Goal: Task Accomplishment & Management: Use online tool/utility

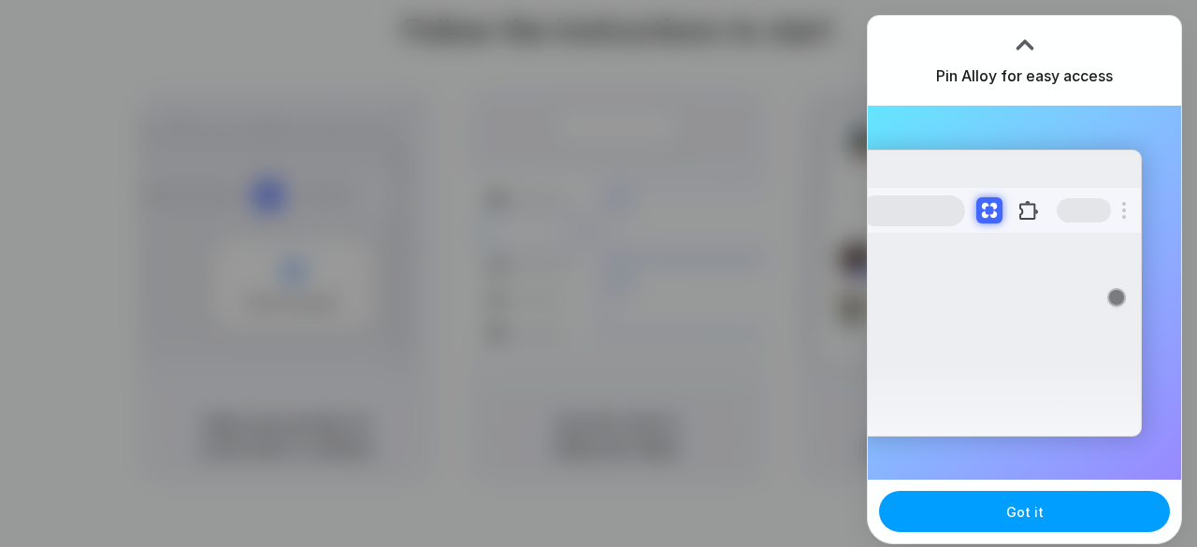
click at [1036, 516] on span "Got it" at bounding box center [1024, 512] width 37 height 20
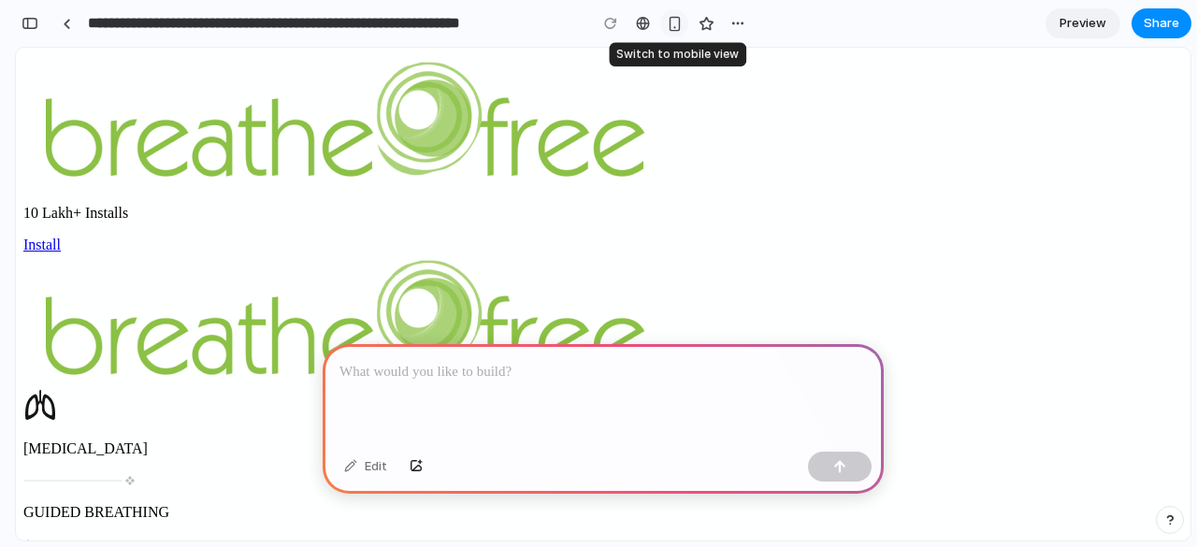
click at [675, 26] on div "button" at bounding box center [675, 24] width 16 height 16
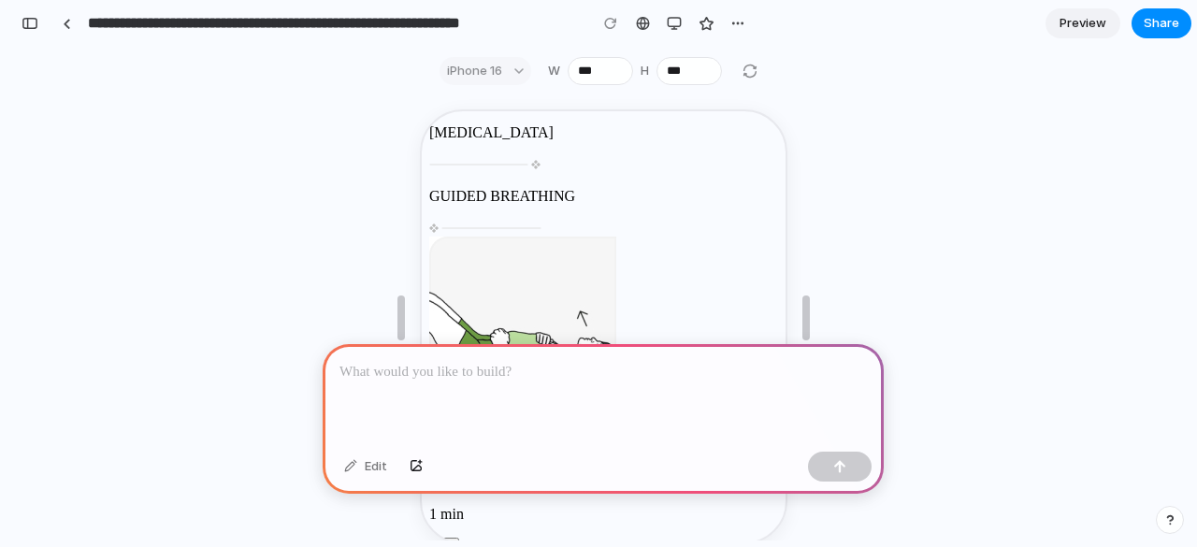
scroll to position [381, 0]
click at [673, 29] on div "button" at bounding box center [674, 23] width 15 height 15
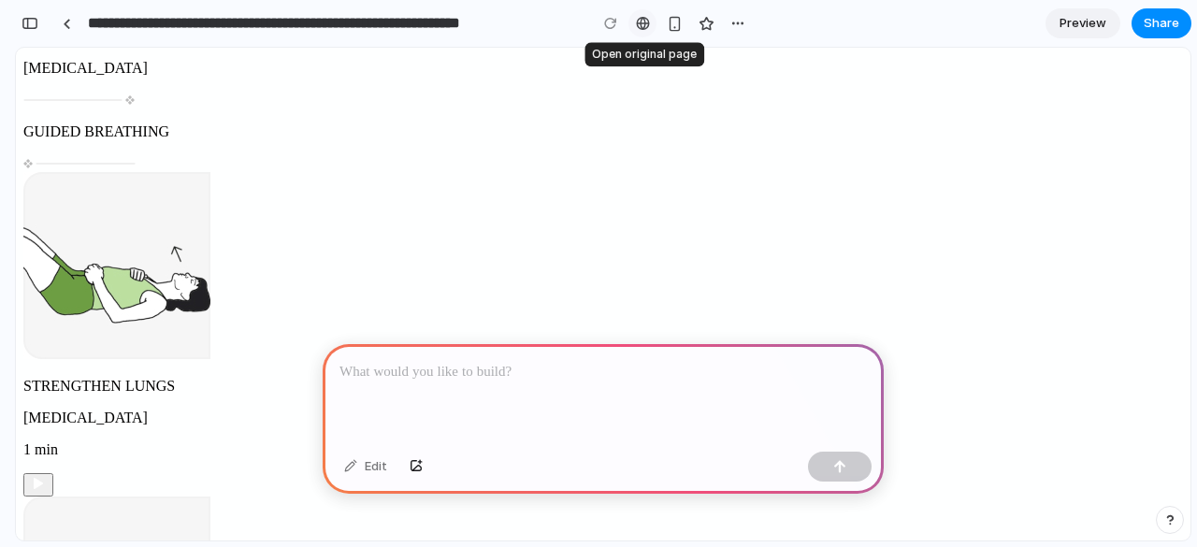
click at [641, 23] on div at bounding box center [643, 23] width 14 height 15
click at [521, 391] on div at bounding box center [603, 394] width 561 height 100
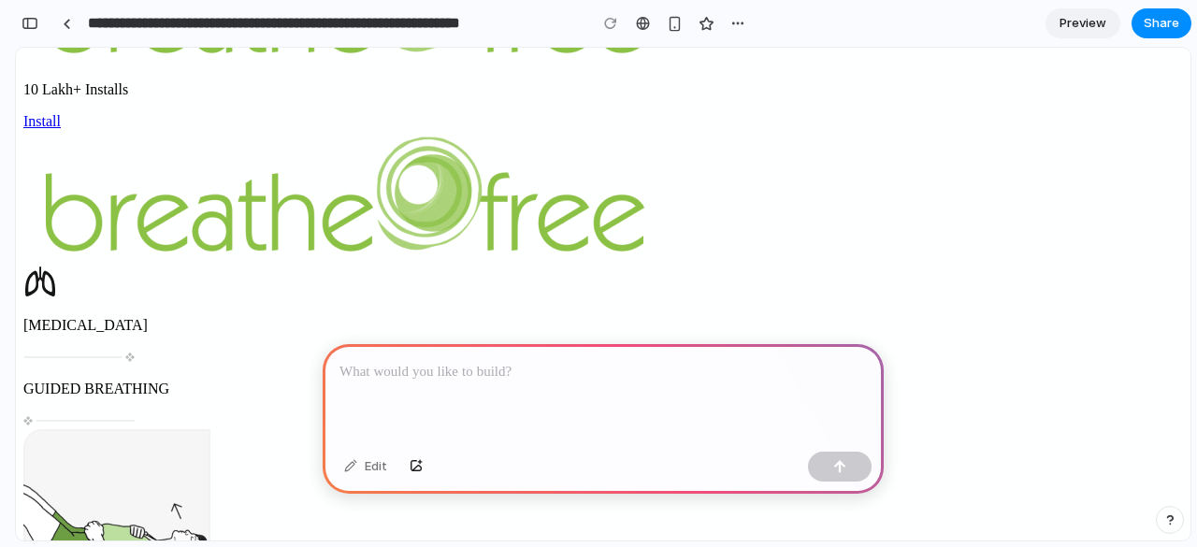
scroll to position [0, 0]
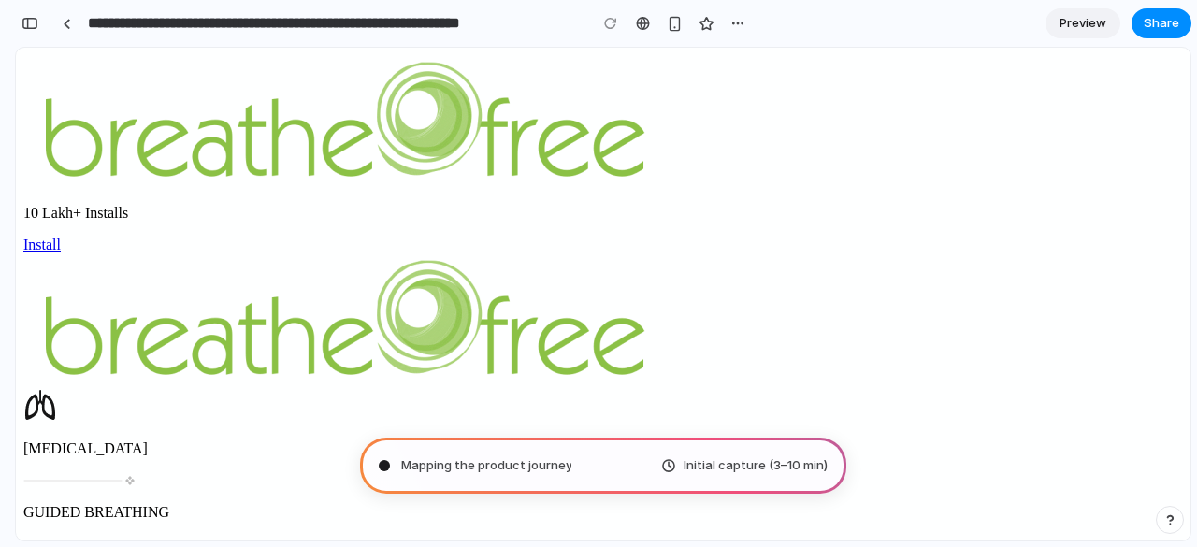
click at [586, 467] on div "Mapping the product journey Initial capture (3–10 min)" at bounding box center [603, 466] width 486 height 56
click at [740, 471] on span "Initial capture (3–10 min)" at bounding box center [756, 465] width 144 height 19
click at [385, 463] on div at bounding box center [384, 465] width 9 height 9
click at [436, 467] on span "Determining potential solutions ." at bounding box center [495, 465] width 189 height 19
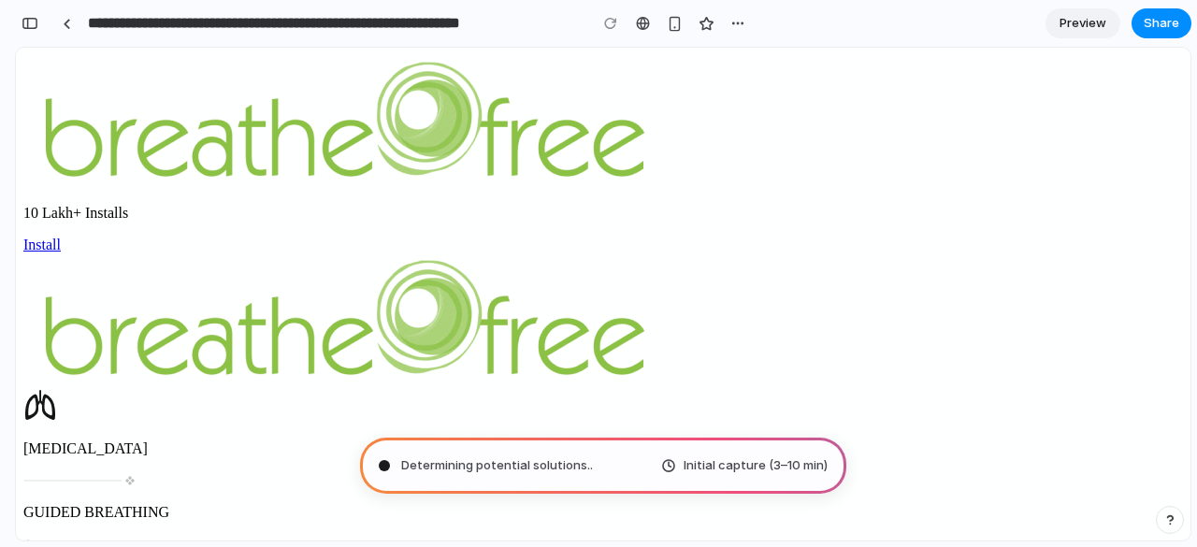
click at [436, 467] on span "Determining potential solutions .." at bounding box center [497, 465] width 192 height 19
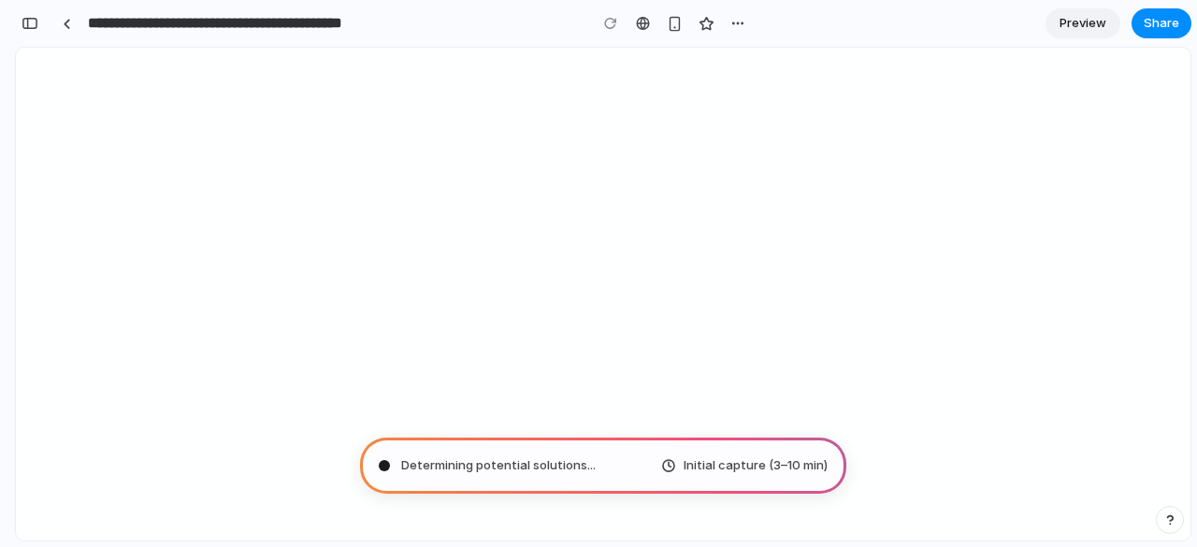
type input "**********"
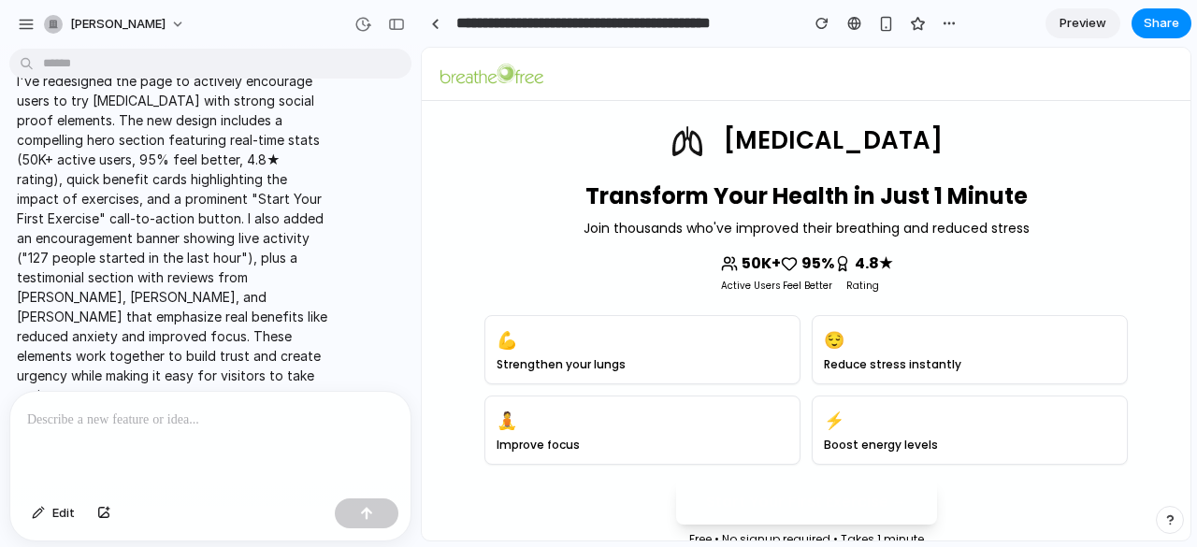
click at [726, 364] on p "Strengthen your lungs" at bounding box center [643, 364] width 292 height 15
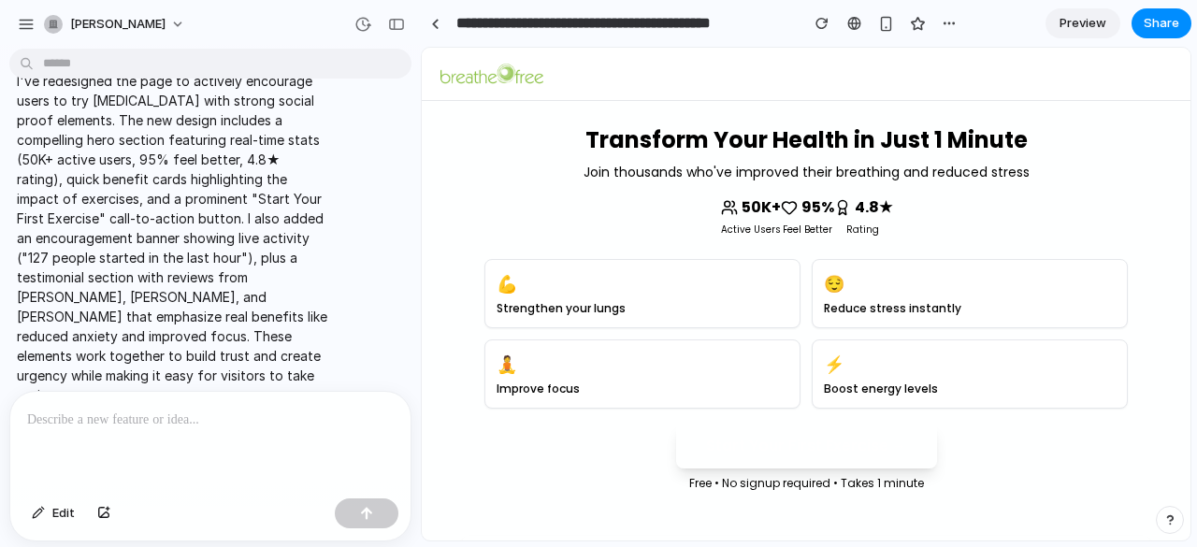
scroll to position [146, 0]
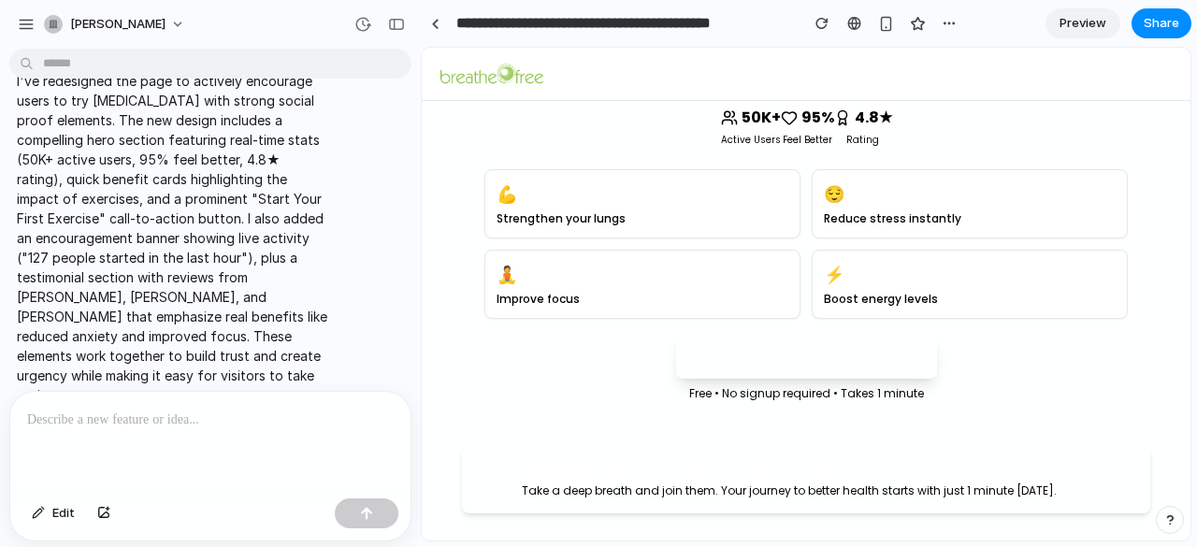
click at [737, 372] on button "Start Your First Exercise →" at bounding box center [806, 356] width 261 height 45
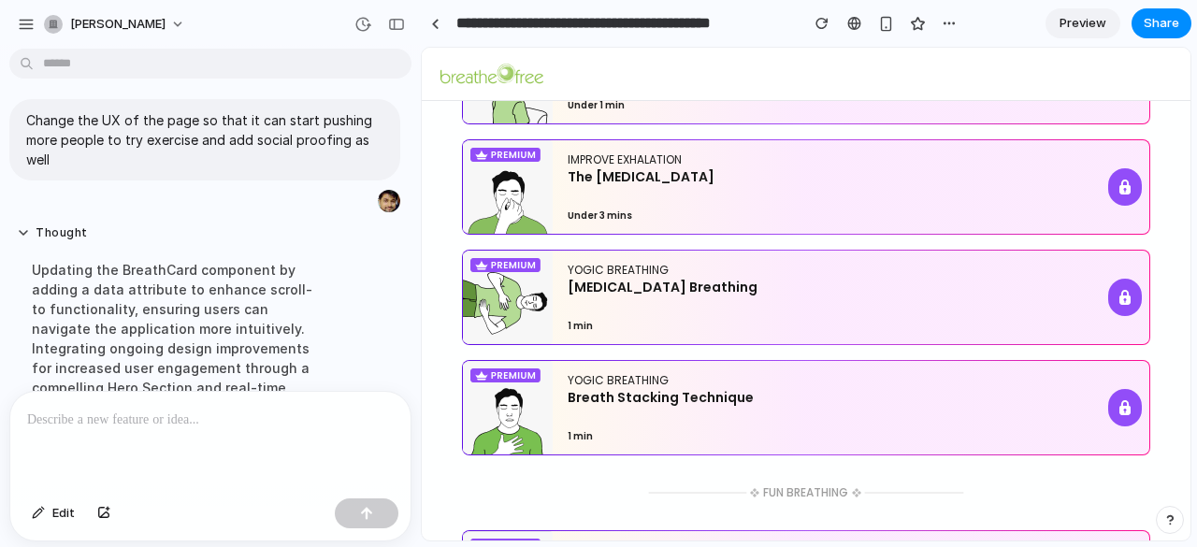
scroll to position [0, 0]
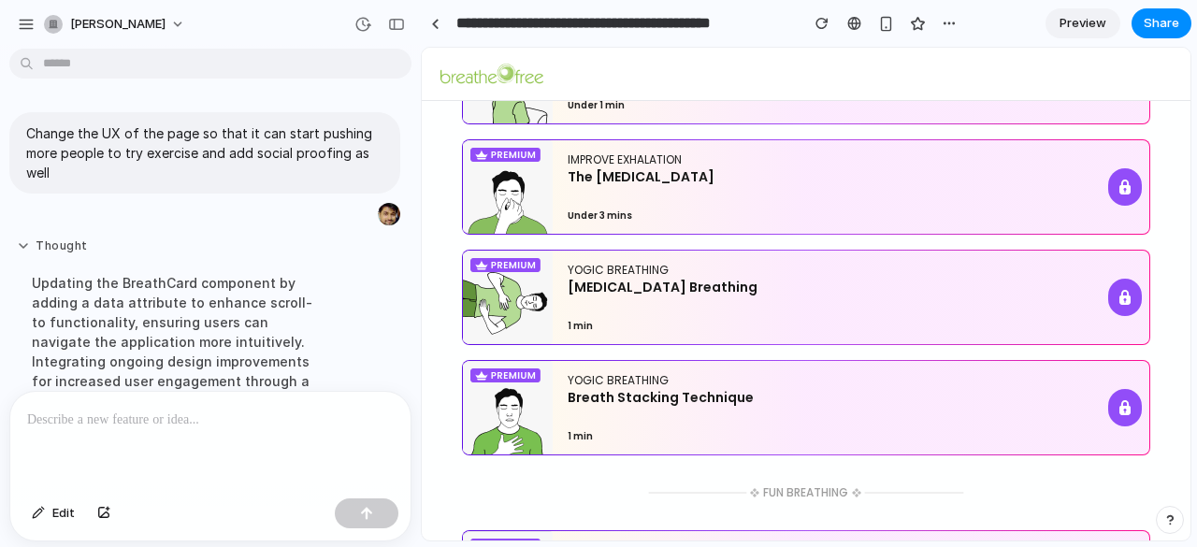
click at [62, 238] on button "Thought" at bounding box center [173, 246] width 312 height 16
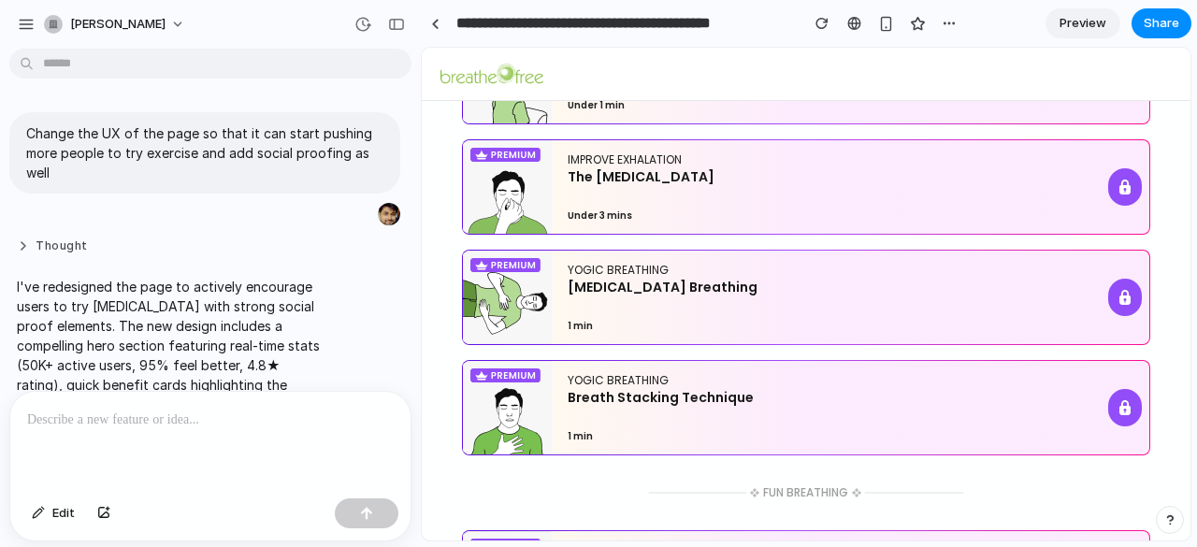
click at [62, 238] on button "Thought" at bounding box center [173, 246] width 312 height 16
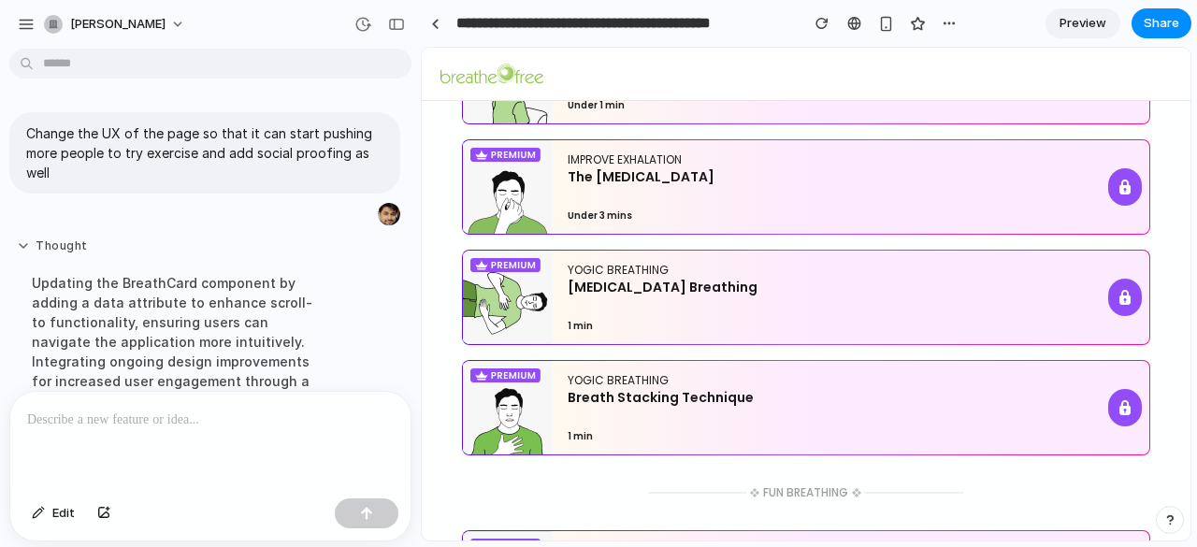
click at [62, 238] on button "Thought" at bounding box center [173, 246] width 312 height 16
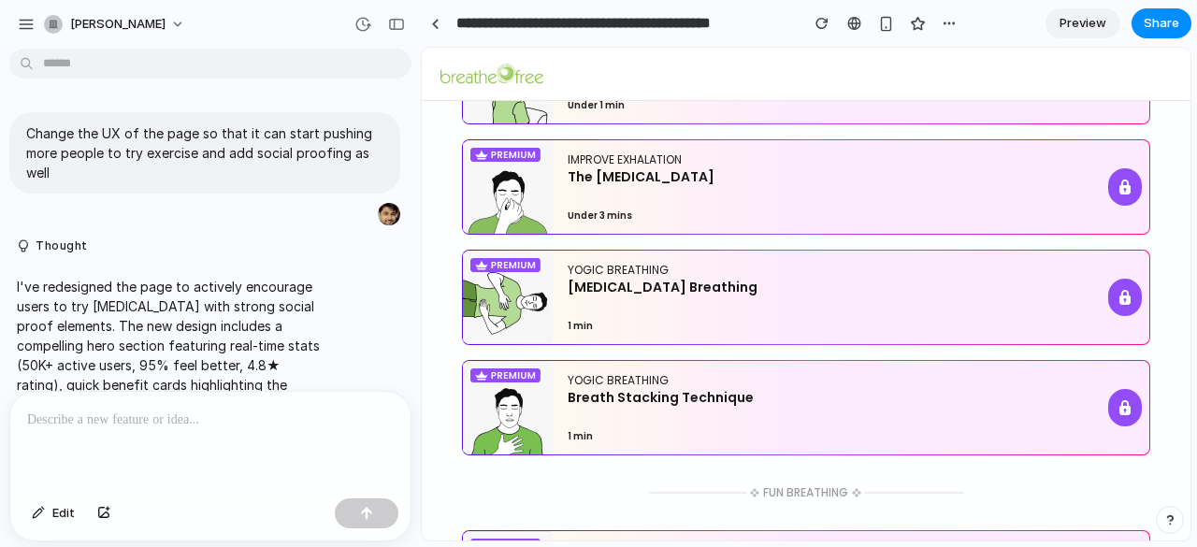
click at [547, 278] on div "YOGIC BREATHING Rib Cage Breathing 1 min" at bounding box center [806, 298] width 686 height 94
click at [206, 475] on div at bounding box center [210, 441] width 400 height 99
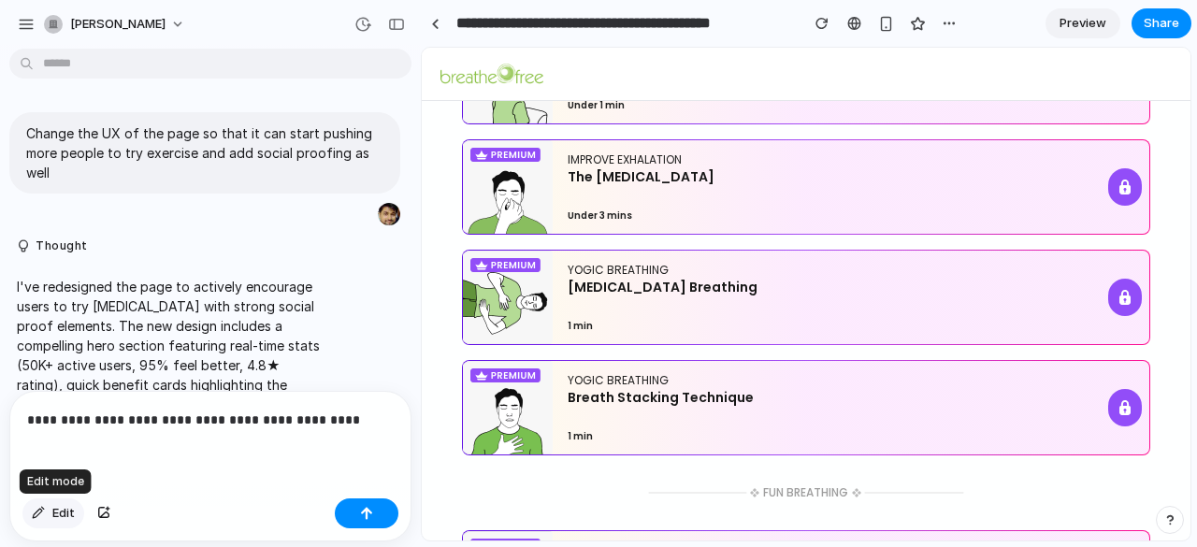
click at [54, 515] on span "Edit" at bounding box center [63, 513] width 22 height 19
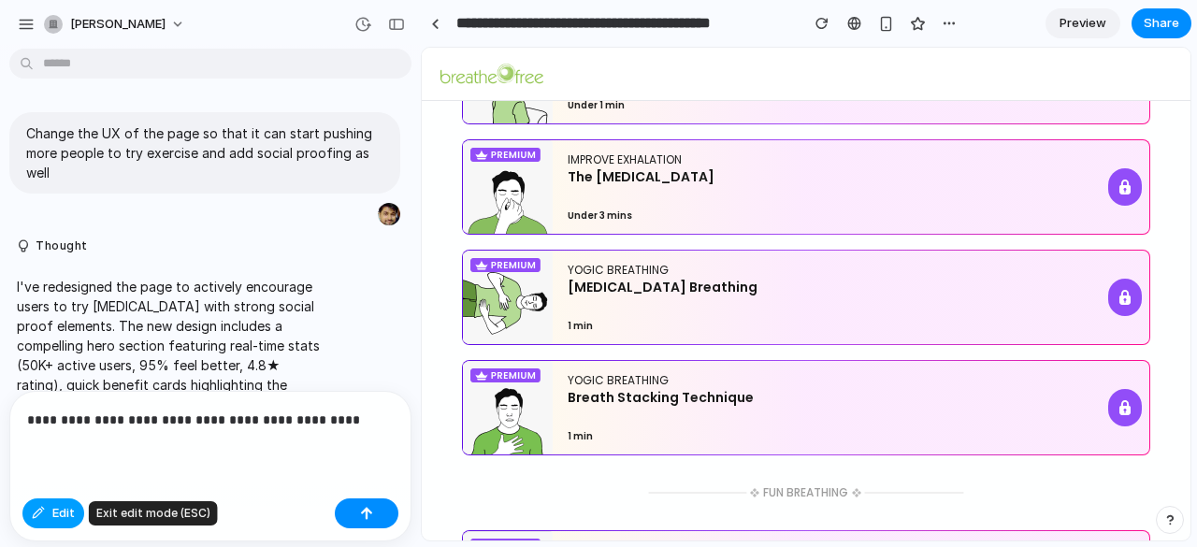
click at [64, 518] on span "Edit" at bounding box center [63, 513] width 22 height 19
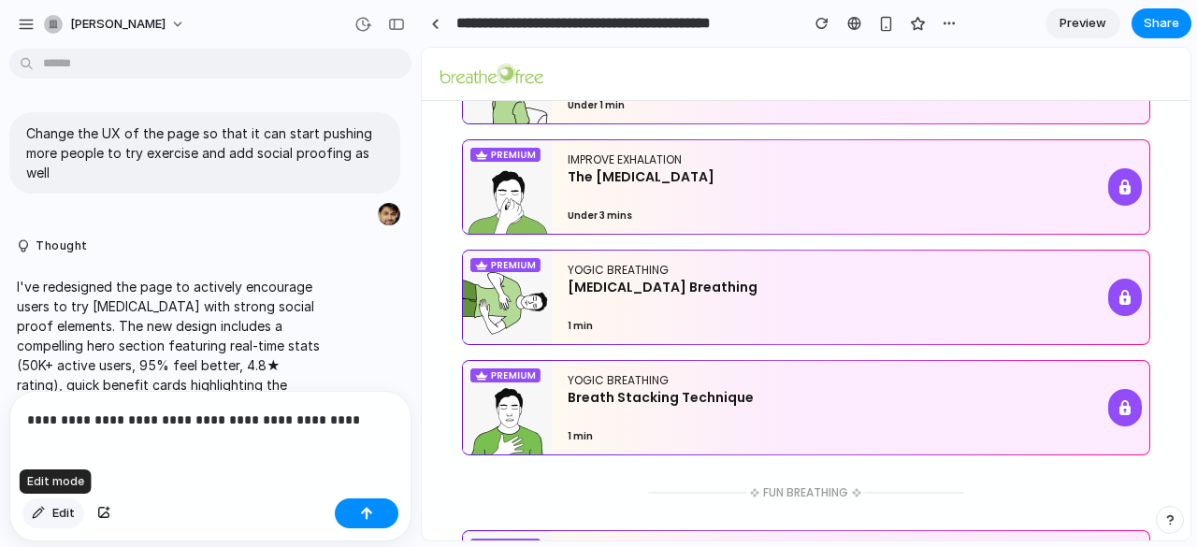
click at [60, 513] on span "Edit" at bounding box center [63, 513] width 22 height 19
click at [370, 532] on div "Edit" at bounding box center [210, 516] width 400 height 50
click at [368, 513] on div "button" at bounding box center [366, 513] width 13 height 13
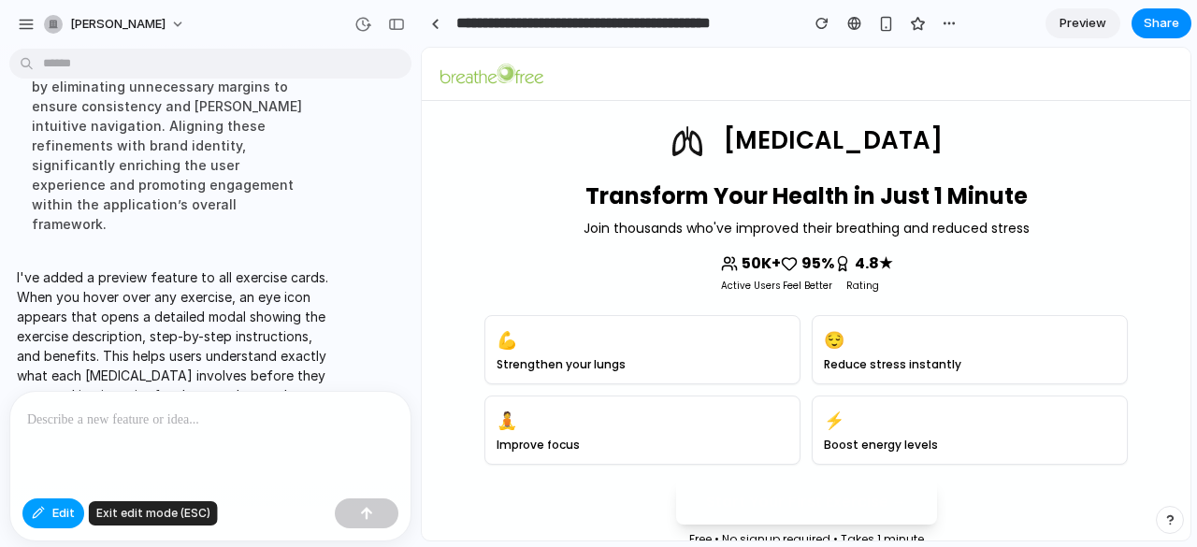
click at [51, 520] on button "Edit" at bounding box center [53, 513] width 62 height 30
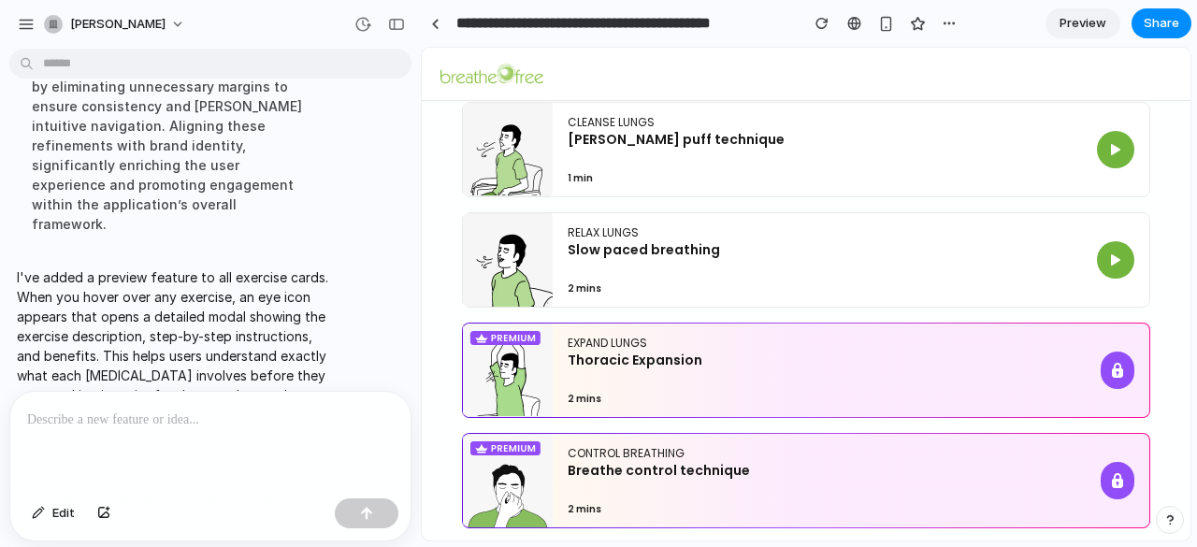
scroll to position [857, 0]
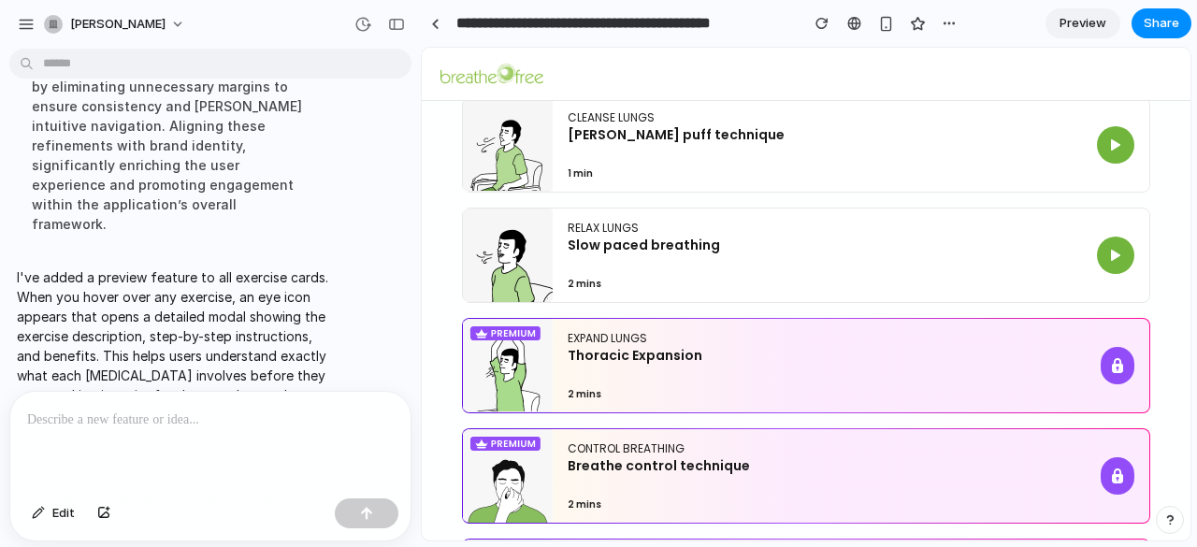
click at [694, 358] on p "Thoracic Expansion" at bounding box center [816, 355] width 496 height 19
click at [1059, 30] on link "Preview" at bounding box center [1082, 23] width 75 height 30
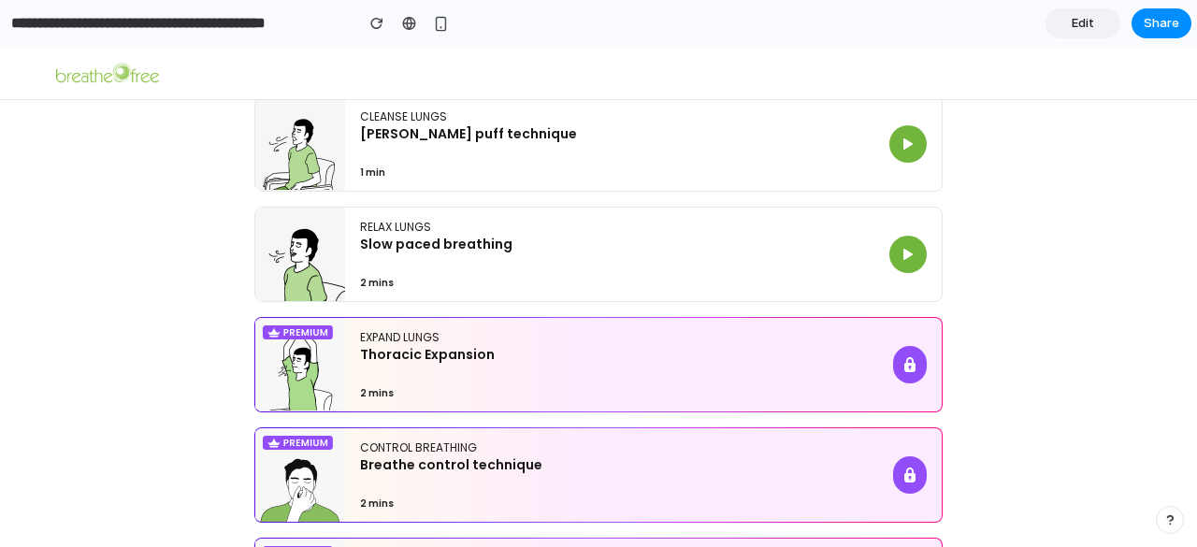
click at [610, 365] on div "EXPAND LUNGS Thoracic Expansion 2 mins" at bounding box center [608, 365] width 496 height 70
click at [904, 364] on img at bounding box center [909, 364] width 11 height 15
click at [905, 254] on img at bounding box center [908, 254] width 15 height 15
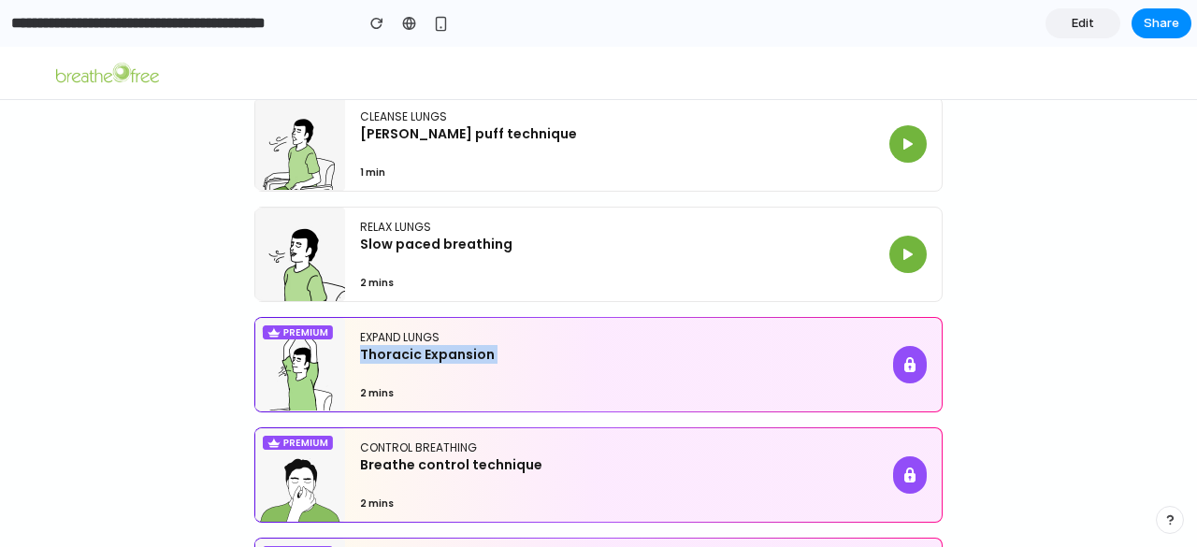
click at [905, 254] on img at bounding box center [908, 254] width 15 height 15
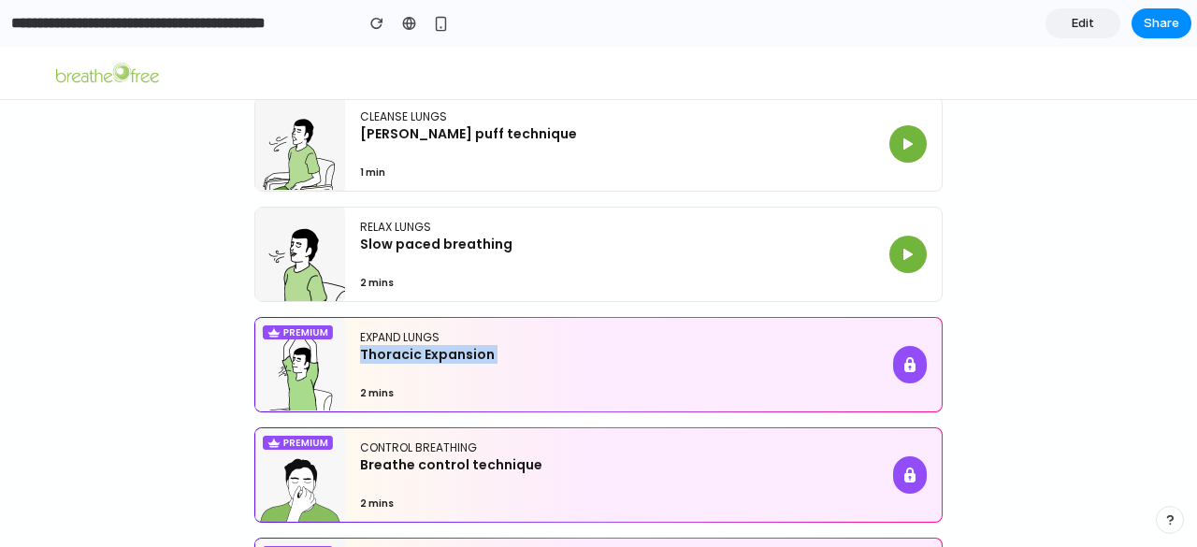
click at [905, 254] on img at bounding box center [908, 254] width 15 height 15
click at [889, 149] on button at bounding box center [907, 143] width 37 height 37
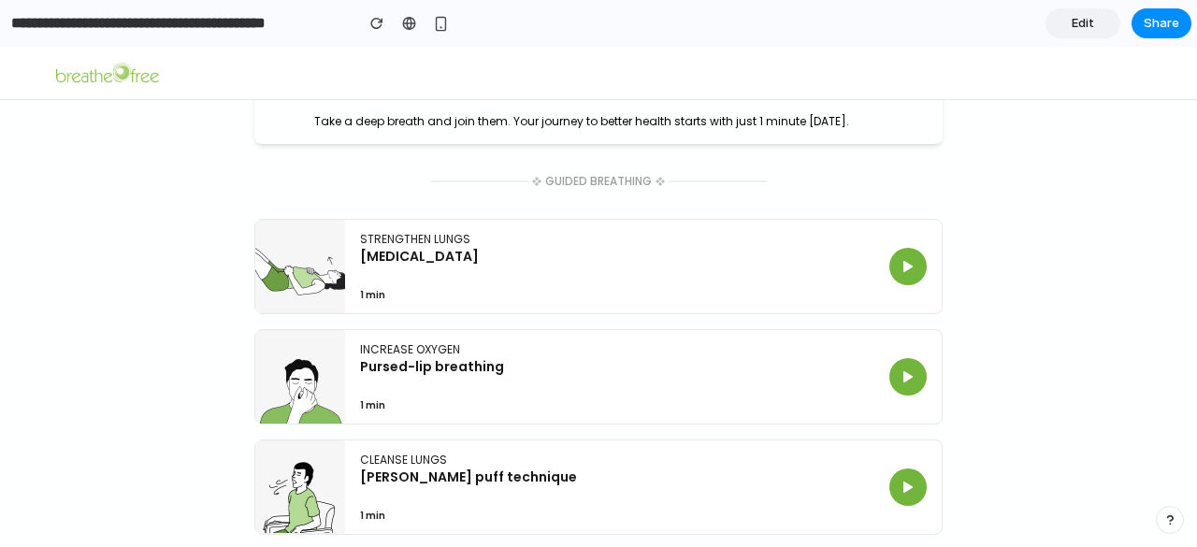
scroll to position [504, 0]
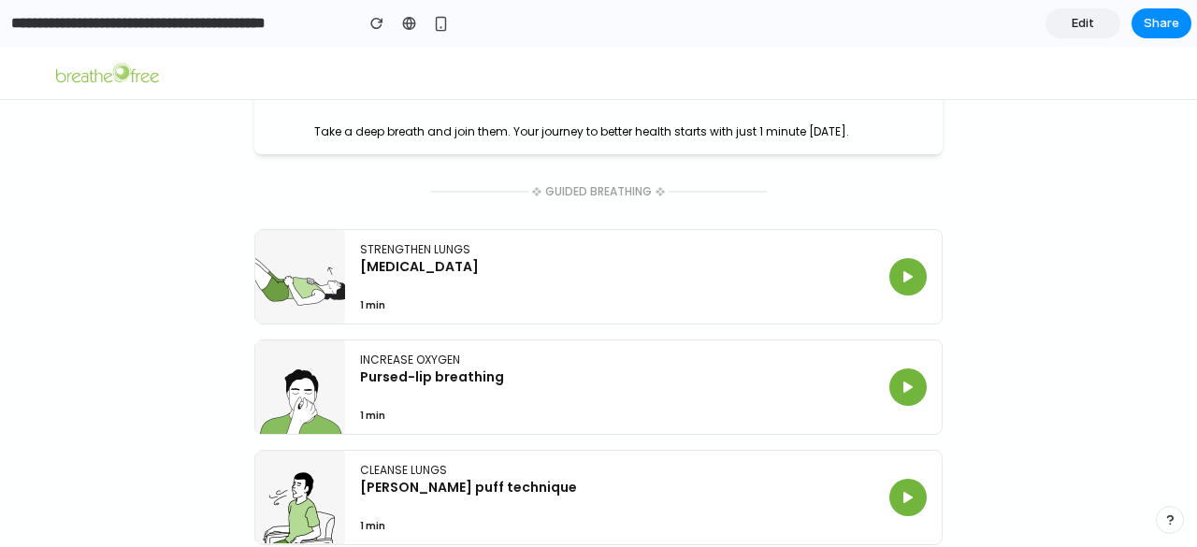
click at [901, 281] on img at bounding box center [908, 276] width 15 height 15
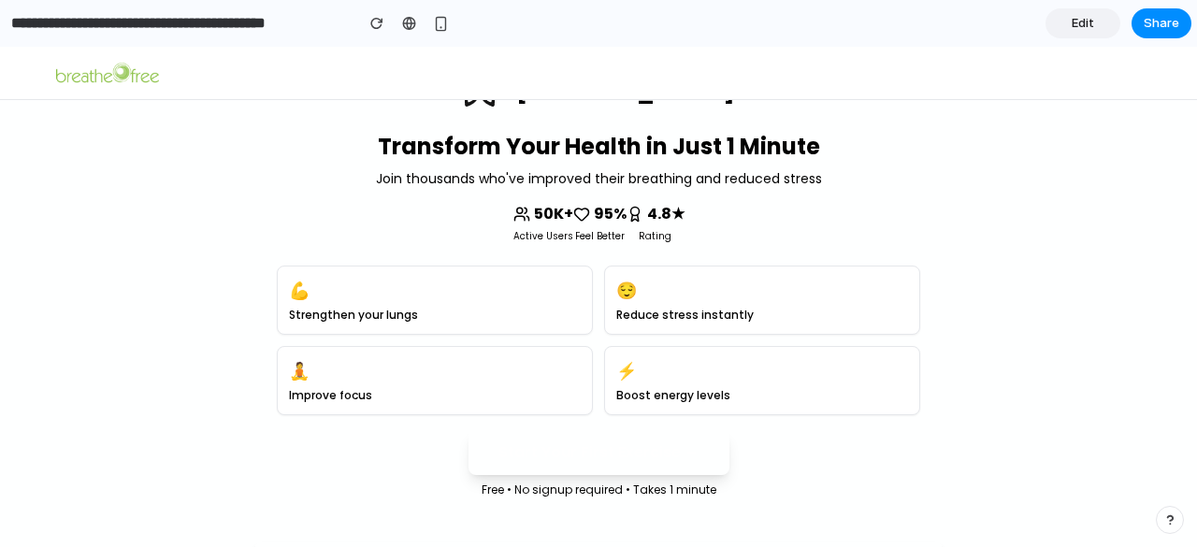
scroll to position [0, 0]
